Goal: Find specific page/section: Find specific page/section

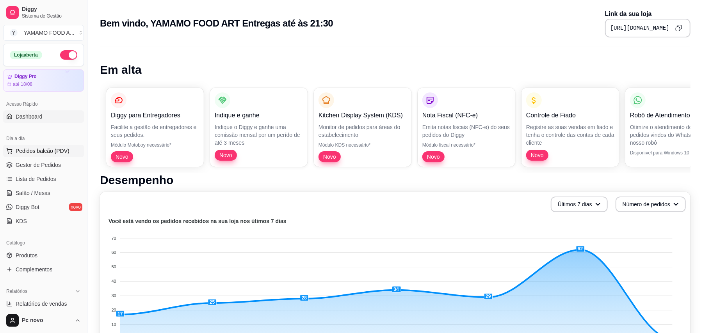
click at [46, 153] on span "Pedidos balcão (PDV)" at bounding box center [43, 151] width 54 height 8
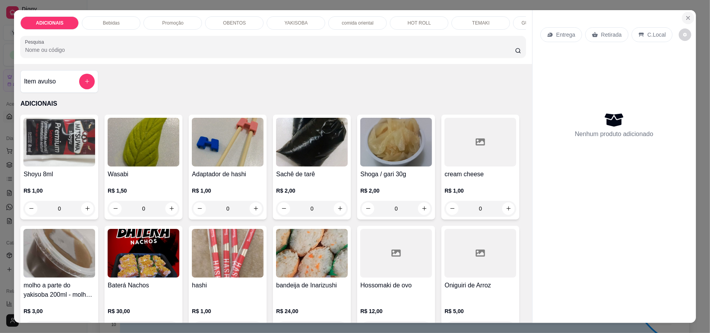
click at [682, 20] on button "Close" at bounding box center [688, 18] width 12 height 12
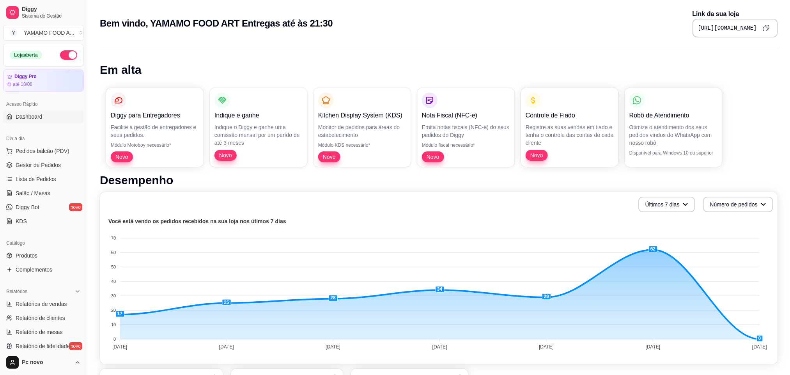
click at [50, 158] on ul "Pedidos balcão (PDV) Gestor de Pedidos Lista de Pedidos Salão / Mesas Diggy Bot…" at bounding box center [43, 186] width 81 height 83
click at [49, 163] on span "Gestor de Pedidos" at bounding box center [38, 165] width 45 height 8
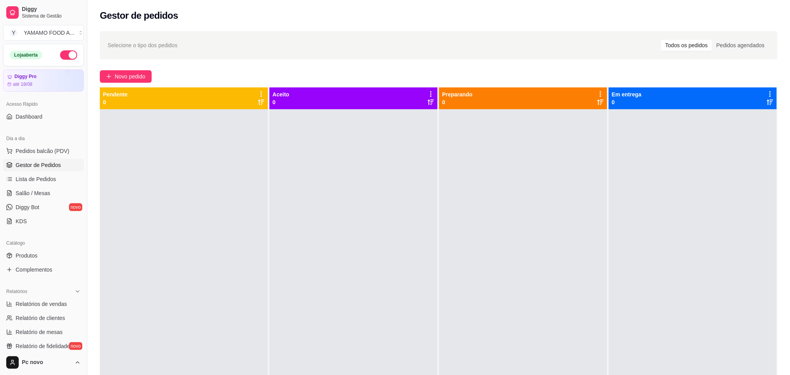
click at [663, 222] on div at bounding box center [693, 296] width 168 height 375
